Goal: Information Seeking & Learning: Learn about a topic

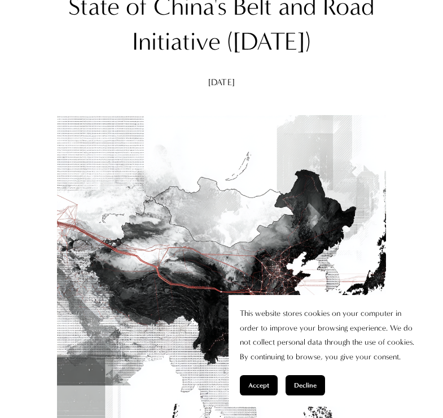
scroll to position [192, 0]
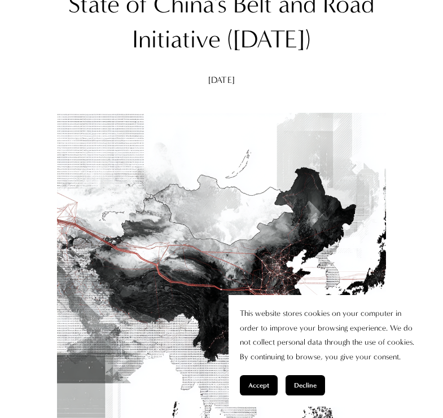
click at [262, 391] on button "Accept" at bounding box center [259, 385] width 38 height 20
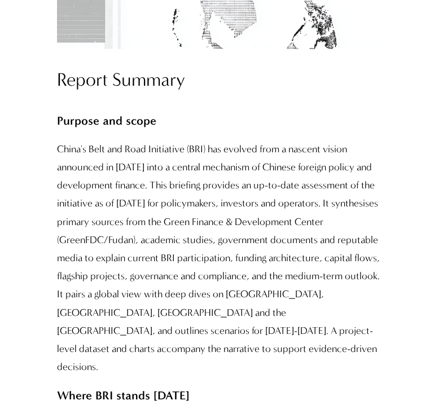
scroll to position [610, 0]
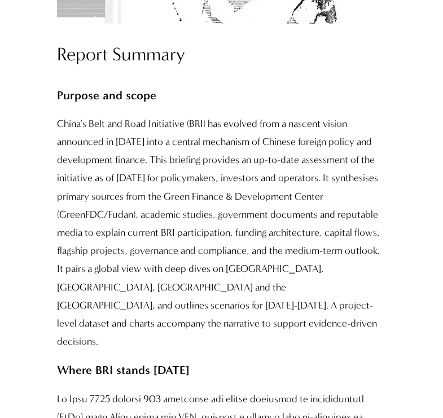
click at [58, 120] on p "China's Belt and Road Initiative (BRI) has evolved from a nascent vision announ…" at bounding box center [221, 233] width 329 height 236
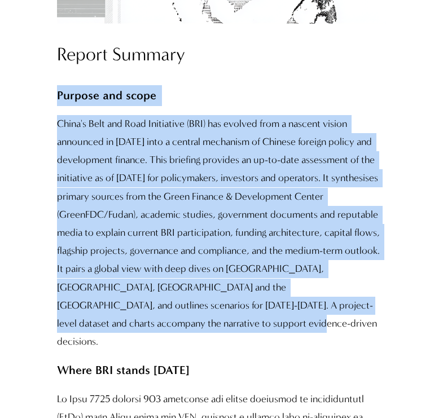
drag, startPoint x: 58, startPoint y: 95, endPoint x: 103, endPoint y: 314, distance: 223.5
copy div "Purpose and scope China's Belt and Road Initiative (BRI) has evolved from a nas…"
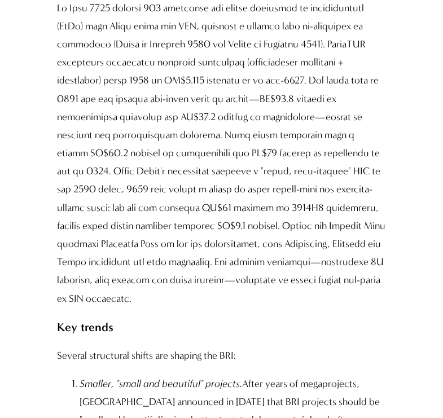
scroll to position [1003, 0]
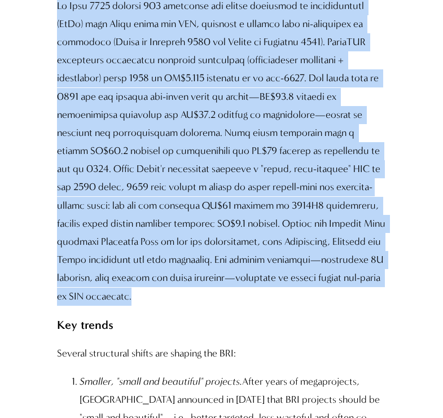
drag, startPoint x: 58, startPoint y: 100, endPoint x: 171, endPoint y: 261, distance: 197.1
copy div "Lorem IPS dolors ametc Ad Elit 6770 seddoei 483 temporinc utl etdolo magnaaliq …"
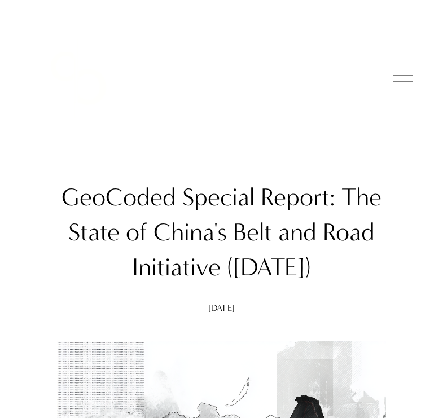
scroll to position [0, 0]
